Goal: Use online tool/utility

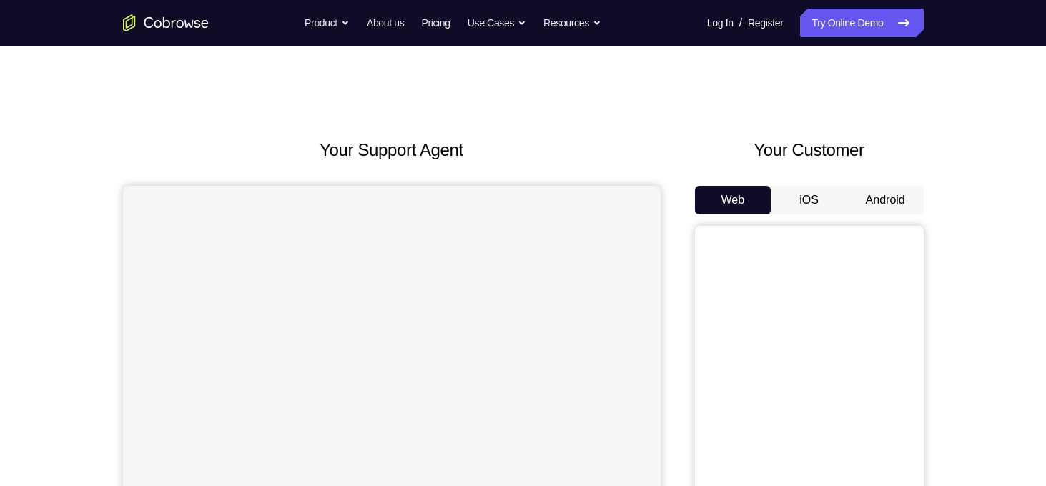
click at [898, 197] on button "Android" at bounding box center [885, 200] width 76 height 29
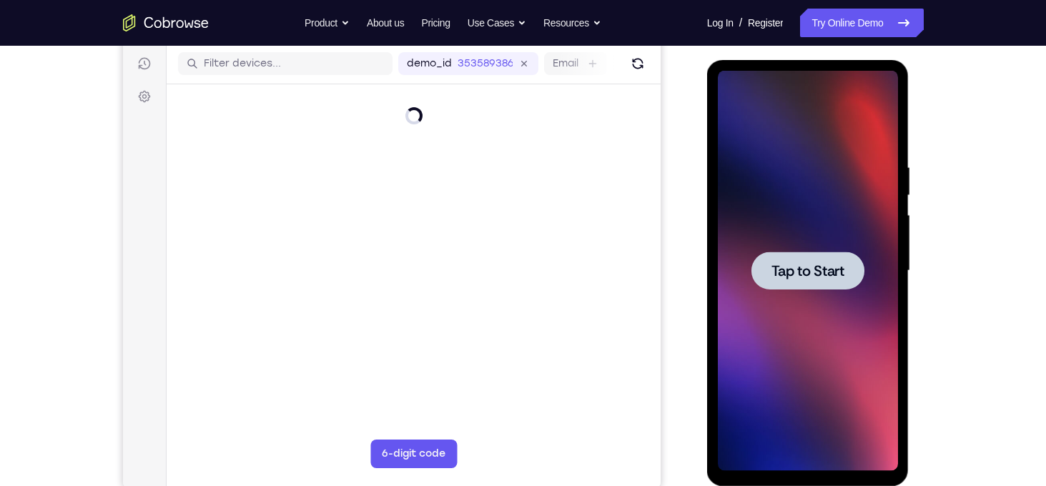
click at [823, 274] on span "Tap to Start" at bounding box center [807, 271] width 73 height 14
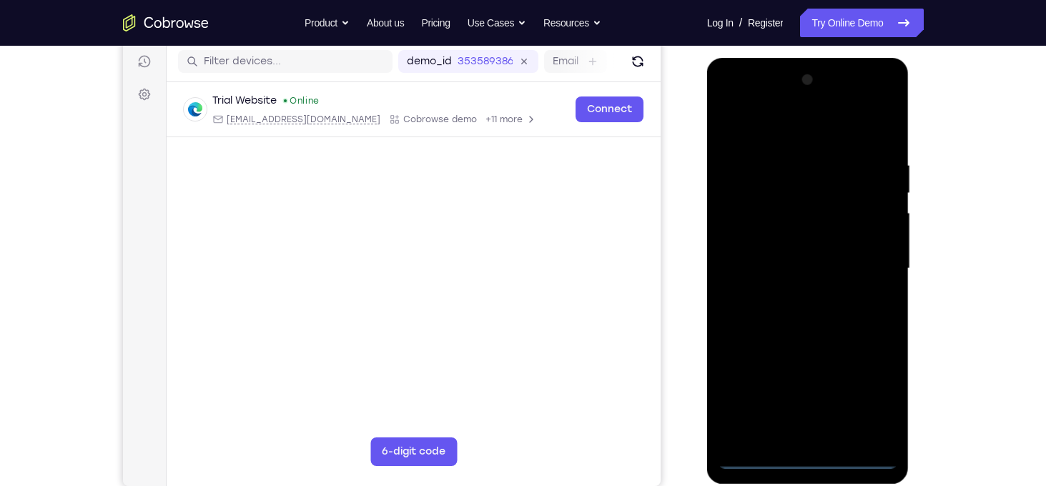
scroll to position [179, 0]
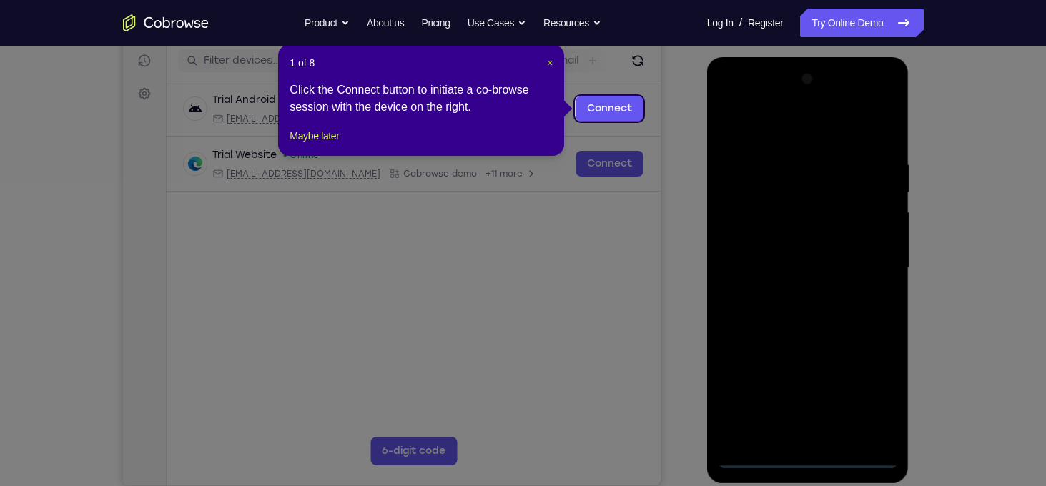
click at [550, 62] on span "×" at bounding box center [550, 62] width 6 height 11
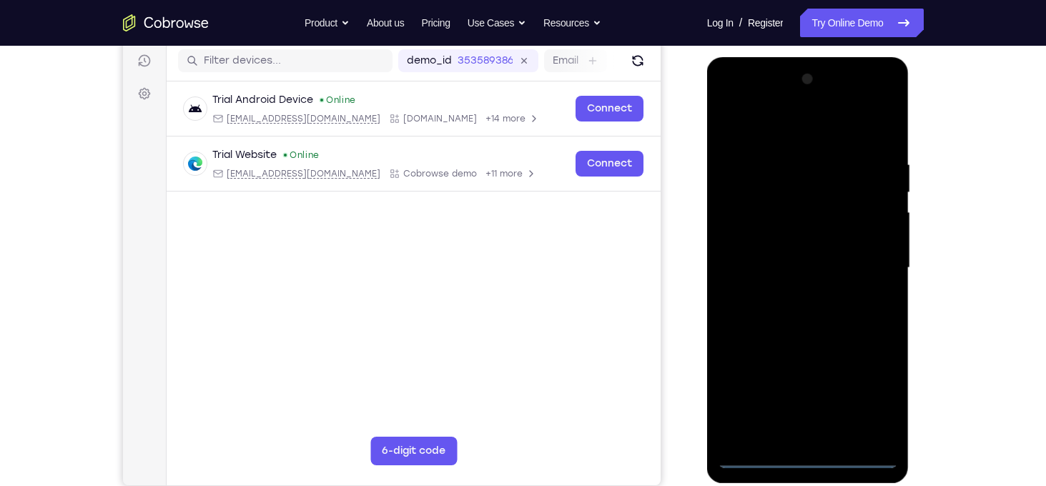
click at [804, 456] on div at bounding box center [808, 268] width 180 height 400
click at [867, 404] on div at bounding box center [808, 268] width 180 height 400
click at [787, 117] on div at bounding box center [808, 268] width 180 height 400
click at [871, 264] on div at bounding box center [808, 268] width 180 height 400
click at [790, 294] on div at bounding box center [808, 268] width 180 height 400
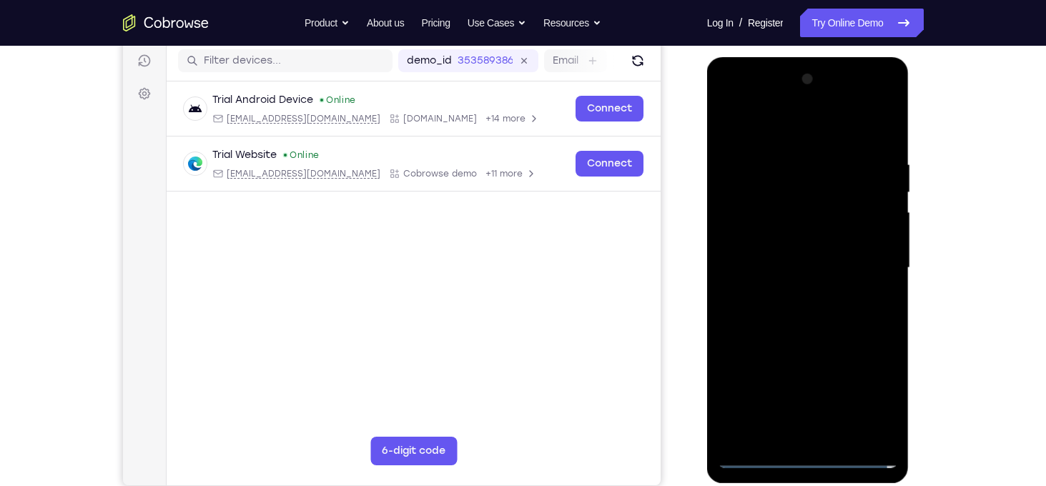
click at [803, 256] on div at bounding box center [808, 268] width 180 height 400
click at [810, 238] on div at bounding box center [808, 268] width 180 height 400
click at [846, 272] on div at bounding box center [808, 268] width 180 height 400
click at [843, 314] on div at bounding box center [808, 268] width 180 height 400
click at [803, 350] on div at bounding box center [808, 268] width 180 height 400
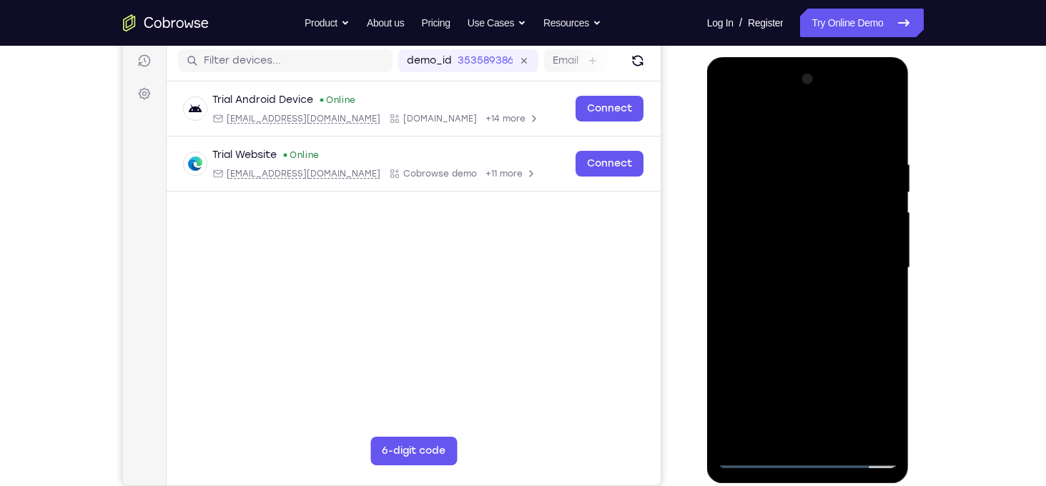
click at [801, 265] on div at bounding box center [808, 268] width 180 height 400
click at [876, 252] on div at bounding box center [808, 268] width 180 height 400
drag, startPoint x: 848, startPoint y: 383, endPoint x: 859, endPoint y: 306, distance: 77.9
click at [859, 306] on div at bounding box center [808, 268] width 180 height 400
click at [851, 432] on div at bounding box center [808, 268] width 180 height 400
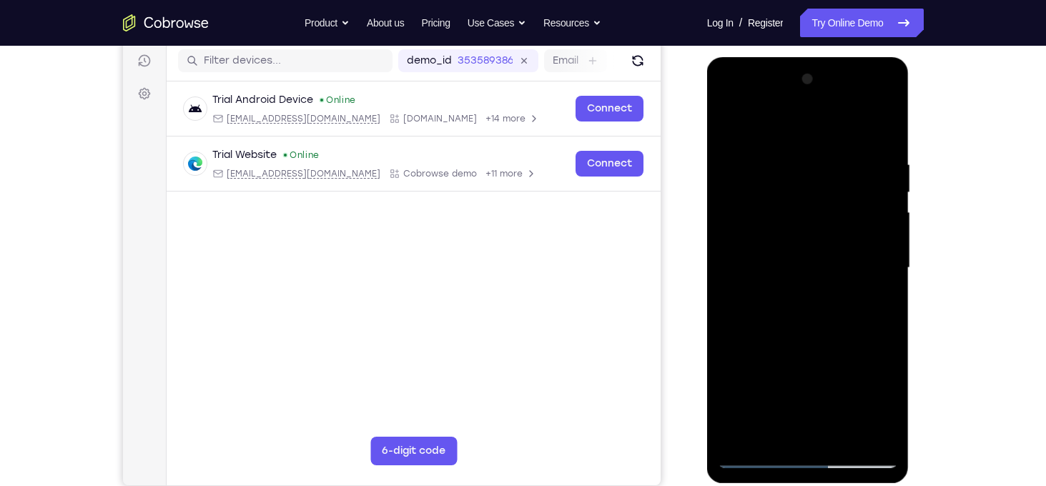
click at [778, 232] on div at bounding box center [808, 268] width 180 height 400
click at [836, 299] on div at bounding box center [808, 268] width 180 height 400
click at [725, 281] on div at bounding box center [808, 268] width 180 height 400
